Goal: Task Accomplishment & Management: Use online tool/utility

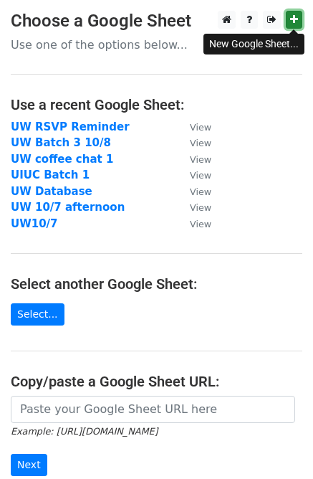
click at [290, 16] on icon at bounding box center [294, 19] width 8 height 10
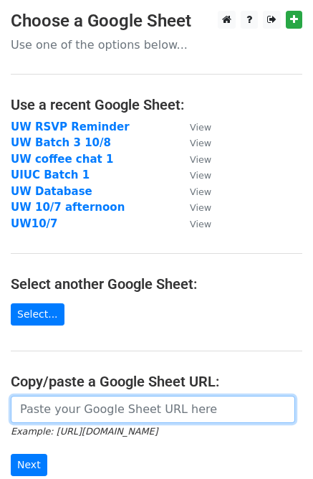
click at [70, 410] on input "url" at bounding box center [153, 409] width 285 height 27
paste input "https://docs.google.com/spreadsheets/d/17jm1PNwwHFzHcO6J104G6ijvtRjx-8O5RVGtVhZ…"
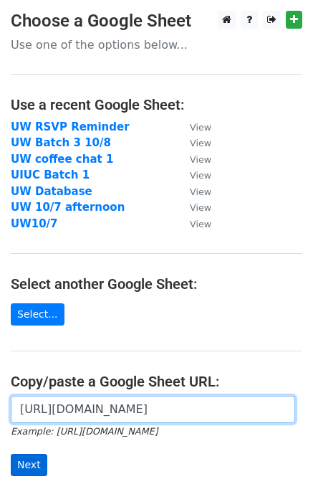
type input "https://docs.google.com/spreadsheets/d/17jm1PNwwHFzHcO6J104G6ijvtRjx-8O5RVGtVhZ…"
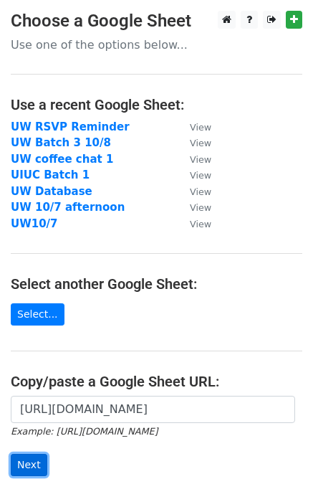
click at [43, 457] on input "Next" at bounding box center [29, 465] width 37 height 22
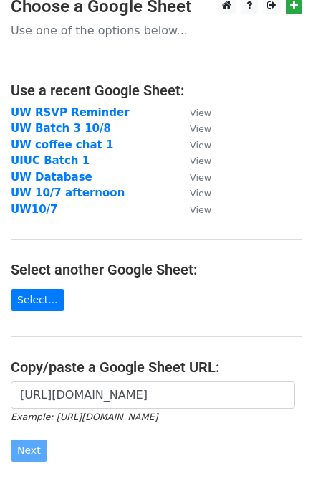
scroll to position [189, 0]
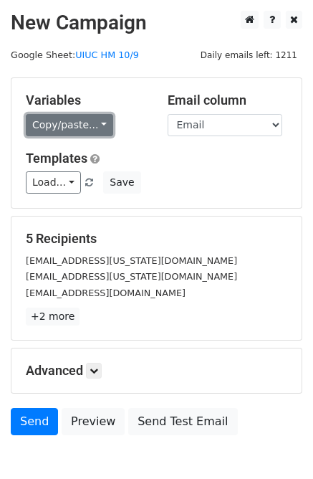
click at [82, 125] on link "Copy/paste..." at bounding box center [69, 125] width 87 height 22
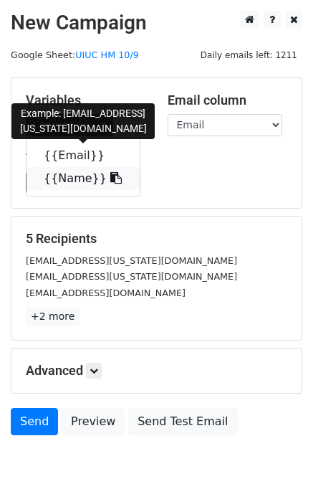
click at [87, 171] on link "{{Name}}" at bounding box center [83, 178] width 113 height 23
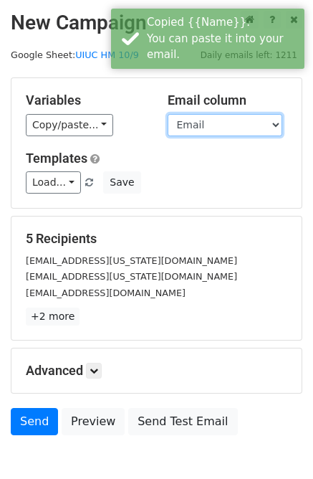
click at [204, 123] on select "Email Name" at bounding box center [225, 125] width 115 height 22
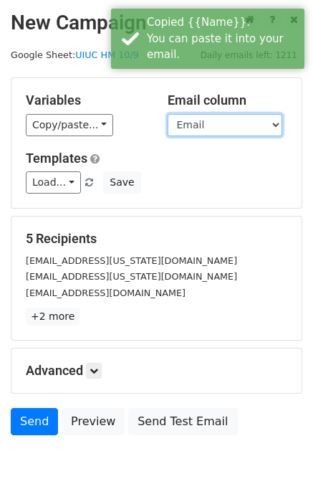
click at [168, 114] on select "Email Name" at bounding box center [225, 125] width 115 height 22
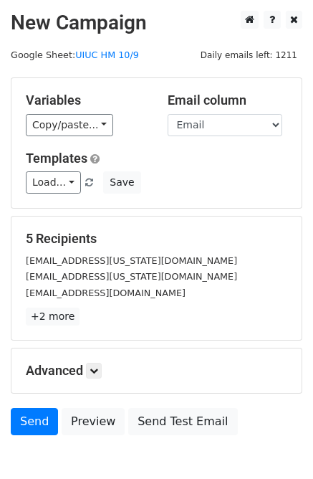
drag, startPoint x: 153, startPoint y: 366, endPoint x: 112, endPoint y: 403, distance: 55.4
click at [153, 366] on h5 "Advanced" at bounding box center [157, 371] width 262 height 16
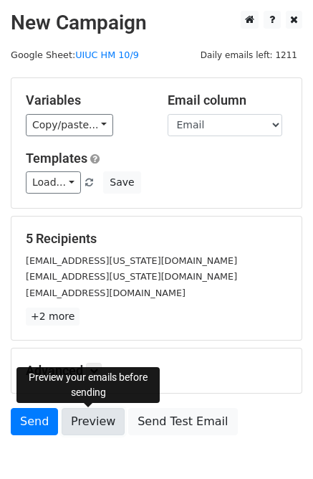
click at [95, 414] on link "Preview" at bounding box center [93, 421] width 63 height 27
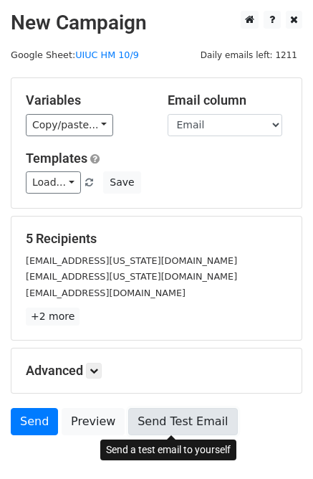
click at [179, 412] on link "Send Test Email" at bounding box center [182, 421] width 109 height 27
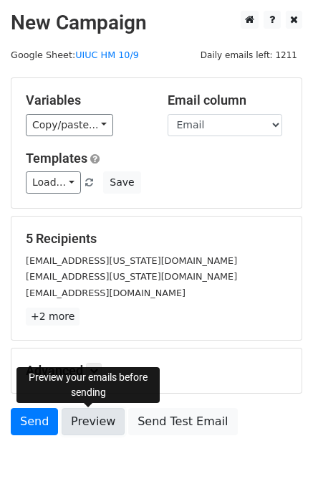
click at [88, 417] on link "Preview" at bounding box center [93, 421] width 63 height 27
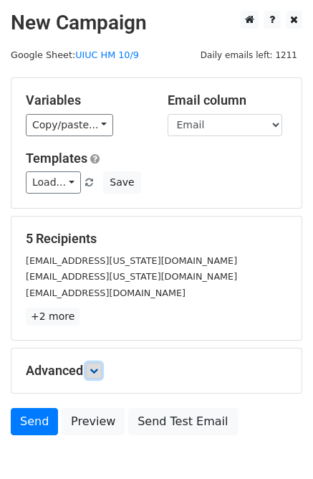
click at [98, 369] on icon at bounding box center [94, 370] width 9 height 9
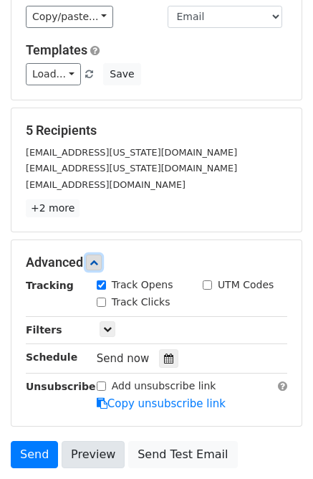
scroll to position [218, 0]
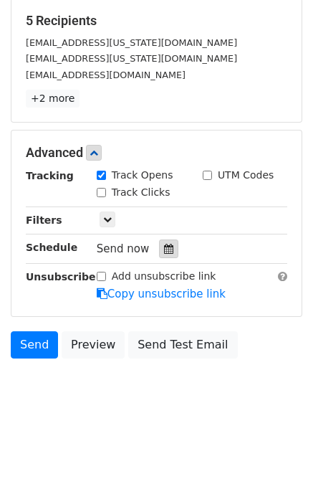
click at [169, 250] on div at bounding box center [168, 248] width 19 height 19
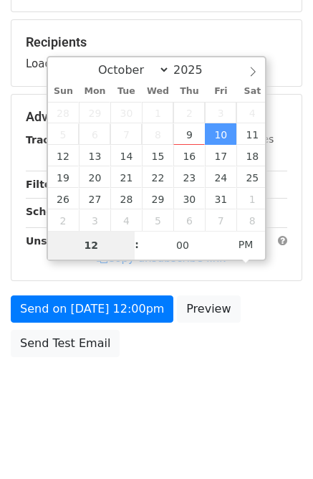
scroll to position [195, 0]
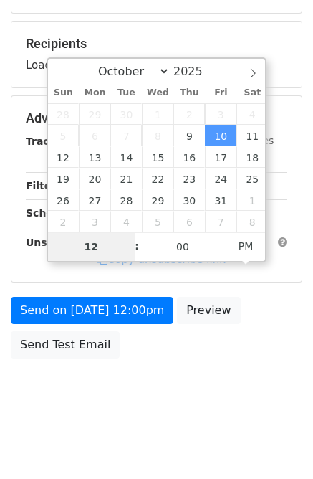
click at [194, 119] on span "2" at bounding box center [190, 114] width 32 height 22
type input "[DATE] 12:00"
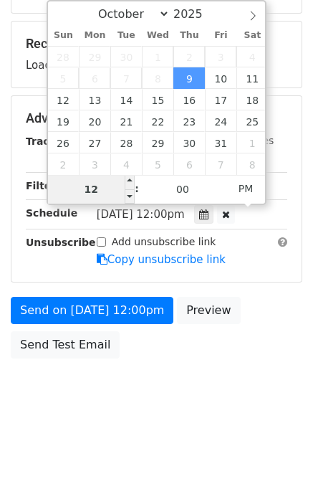
scroll to position [218, 0]
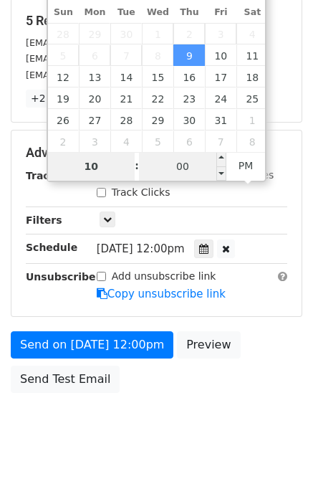
type input "10"
type input "[DATE] 22:00"
click at [179, 165] on input "00" at bounding box center [182, 166] width 87 height 29
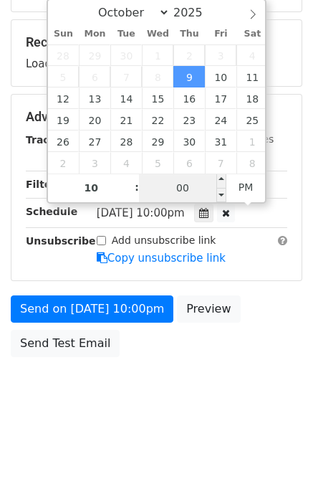
scroll to position [195, 0]
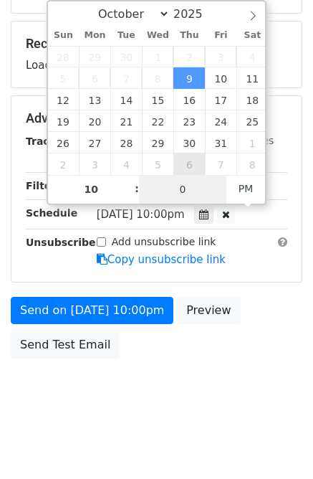
type input "08"
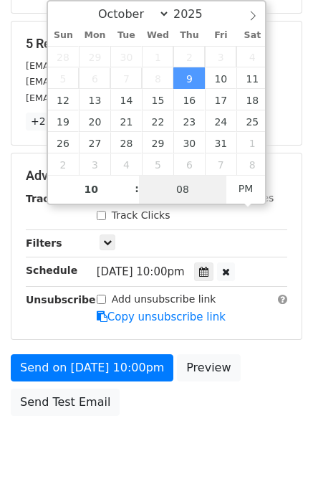
scroll to position [218, 0]
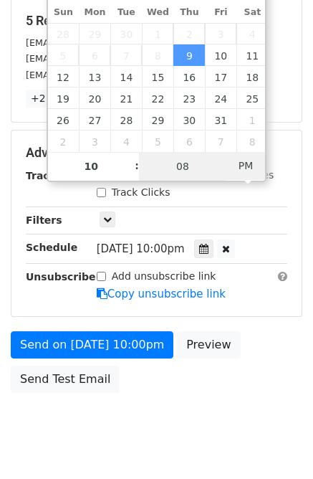
type input "[DATE] 10:08"
click at [237, 167] on span "PM" at bounding box center [246, 165] width 39 height 29
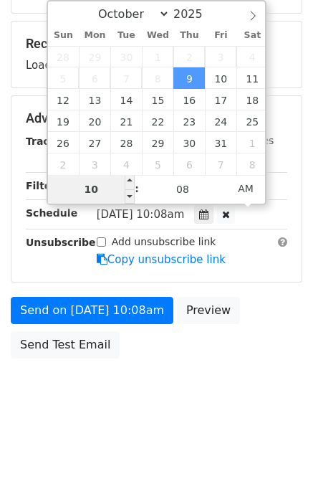
click at [102, 183] on input "10" at bounding box center [91, 189] width 87 height 29
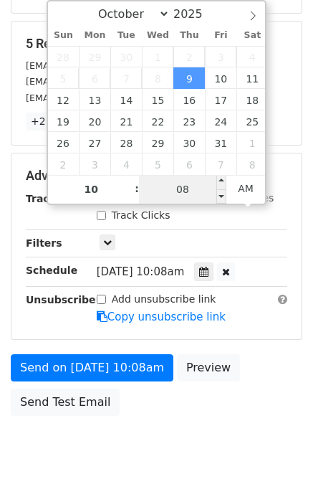
click at [179, 192] on input "08" at bounding box center [182, 189] width 87 height 29
drag, startPoint x: 181, startPoint y: 189, endPoint x: 194, endPoint y: 189, distance: 13.6
click at [194, 189] on input "38" at bounding box center [182, 189] width 87 height 29
type input "08"
click at [251, 184] on span "PM" at bounding box center [246, 188] width 39 height 29
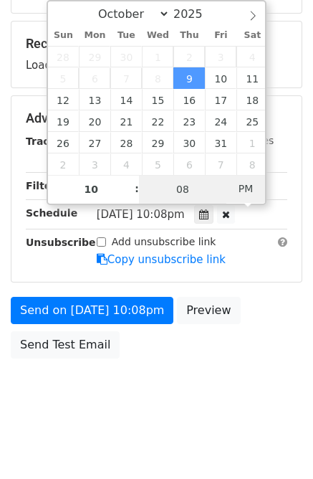
type input "[DATE] 10:08"
click at [250, 184] on span "AM" at bounding box center [246, 188] width 39 height 29
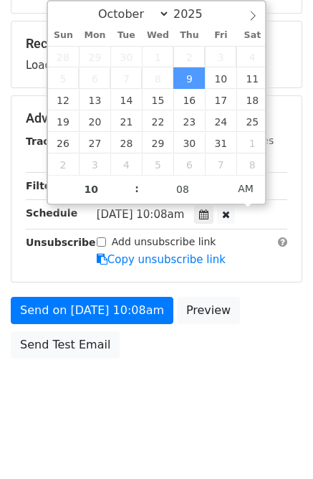
click at [250, 242] on div "Add unsubscribe link Copy unsubscribe link" at bounding box center [192, 250] width 212 height 33
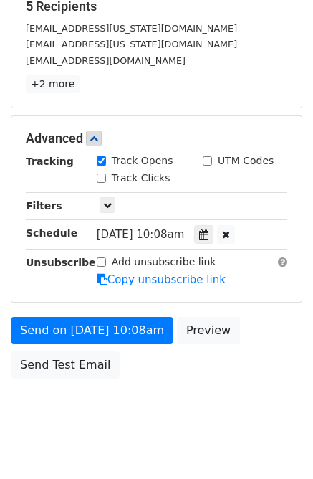
scroll to position [252, 0]
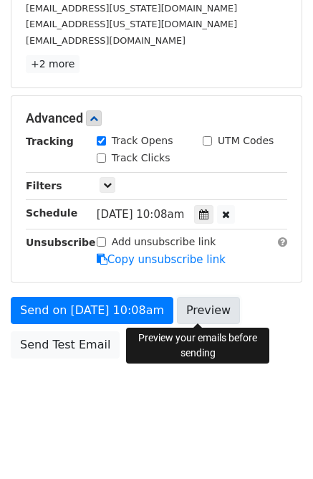
click at [211, 307] on link "Preview" at bounding box center [208, 310] width 63 height 27
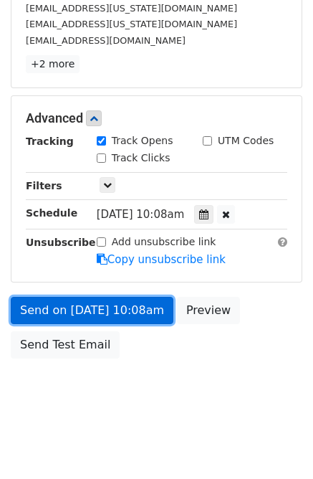
click at [90, 303] on link "Send on [DATE] 10:08am" at bounding box center [92, 310] width 163 height 27
